Goal: Complete application form

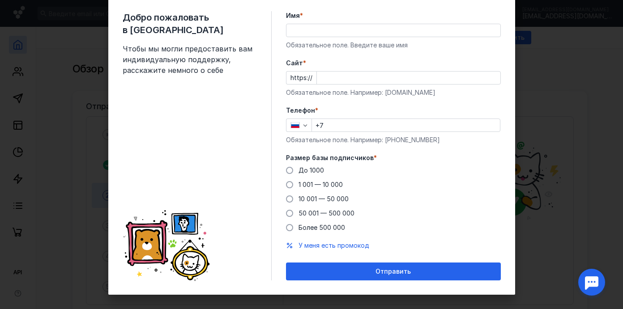
scroll to position [34, 0]
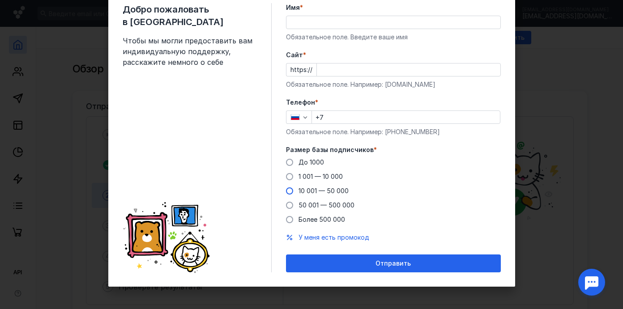
click at [316, 194] on span "10 001 — 50 000" at bounding box center [324, 191] width 50 height 8
click at [0, 0] on input "10 001 — 50 000" at bounding box center [0, 0] width 0 height 0
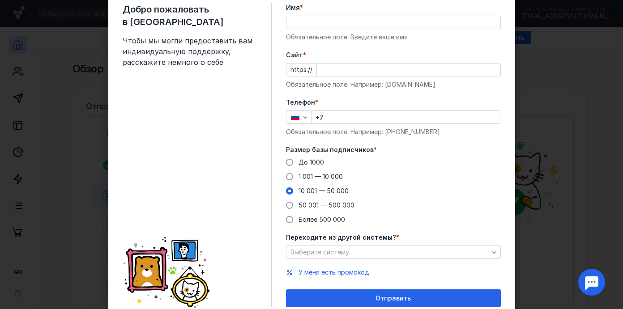
click at [393, 262] on form "Имя * Обязательное поле. Введите ваше имя [PERSON_NAME] * https:// Обязательное…" at bounding box center [393, 155] width 215 height 304
click at [398, 252] on div "Выберите систему" at bounding box center [389, 253] width 203 height 8
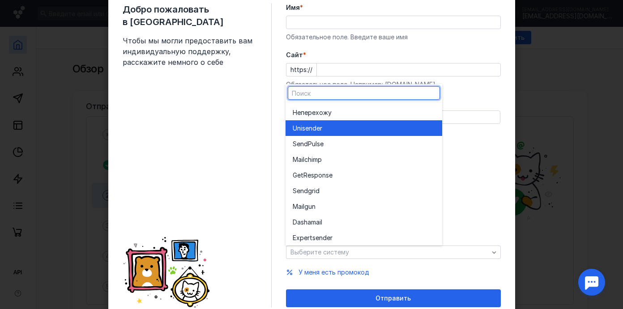
click at [344, 125] on div "Unisende r" at bounding box center [364, 128] width 142 height 9
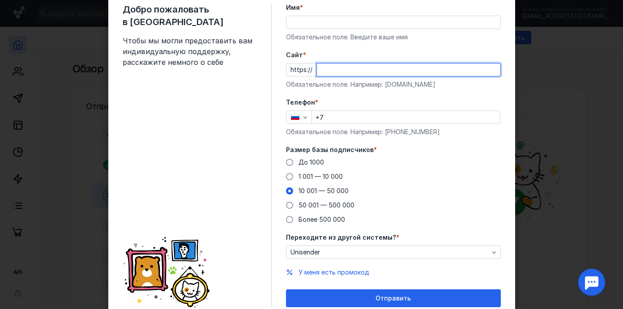
click at [346, 70] on input "Cайт *" at bounding box center [409, 70] width 184 height 13
type input "[DOMAIN_NAME]"
click at [360, 25] on input "Имя *" at bounding box center [393, 22] width 214 height 13
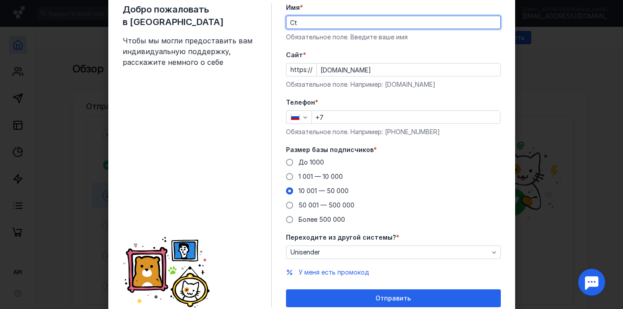
type input "C"
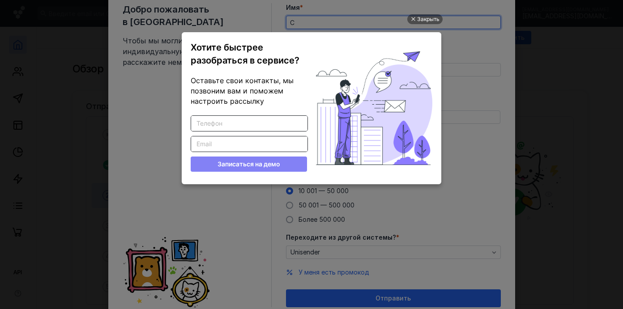
scroll to position [0, 0]
click at [453, 45] on ul "Закрыть Хотите быстрее разобраться в сервисе? Оставьте свои контакты, мы позвон…" at bounding box center [311, 155] width 623 height 309
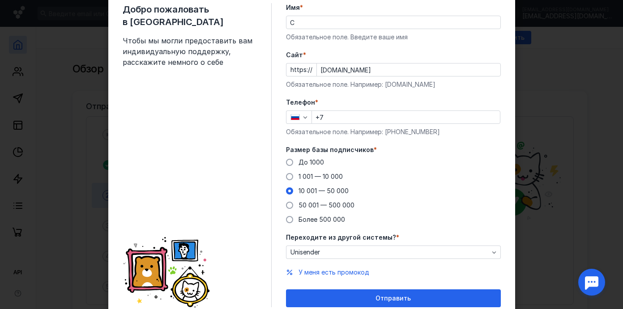
click at [356, 29] on div "Имя * С Обязательное поле. Введите ваше имя" at bounding box center [393, 22] width 215 height 38
click at [347, 25] on input "С" at bounding box center [393, 22] width 214 height 13
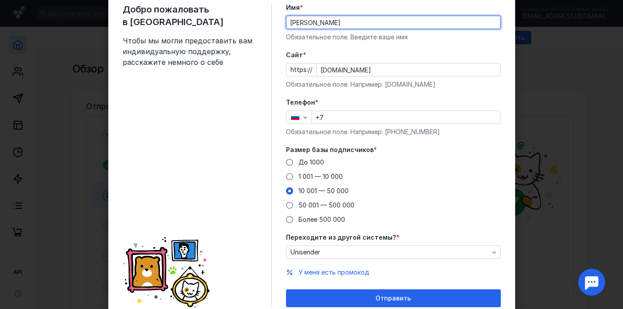
type input "[PERSON_NAME]"
click at [393, 120] on input "+7" at bounding box center [406, 117] width 188 height 13
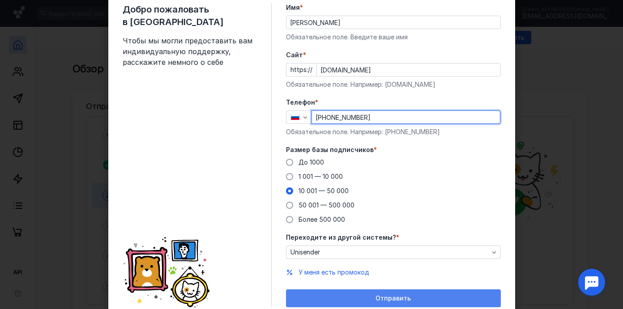
type input "[PHONE_NUMBER]"
click at [435, 299] on div "Отправить" at bounding box center [393, 299] width 206 height 8
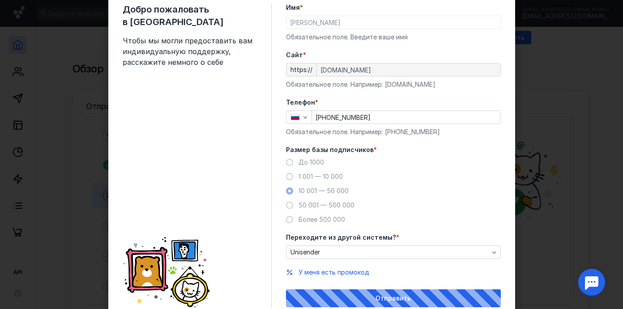
scroll to position [68, 0]
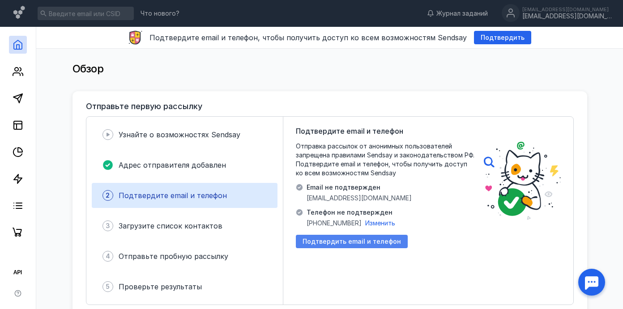
click at [381, 240] on span "Подтвердить email и телефон" at bounding box center [352, 242] width 98 height 8
